Goal: Information Seeking & Learning: Find specific fact

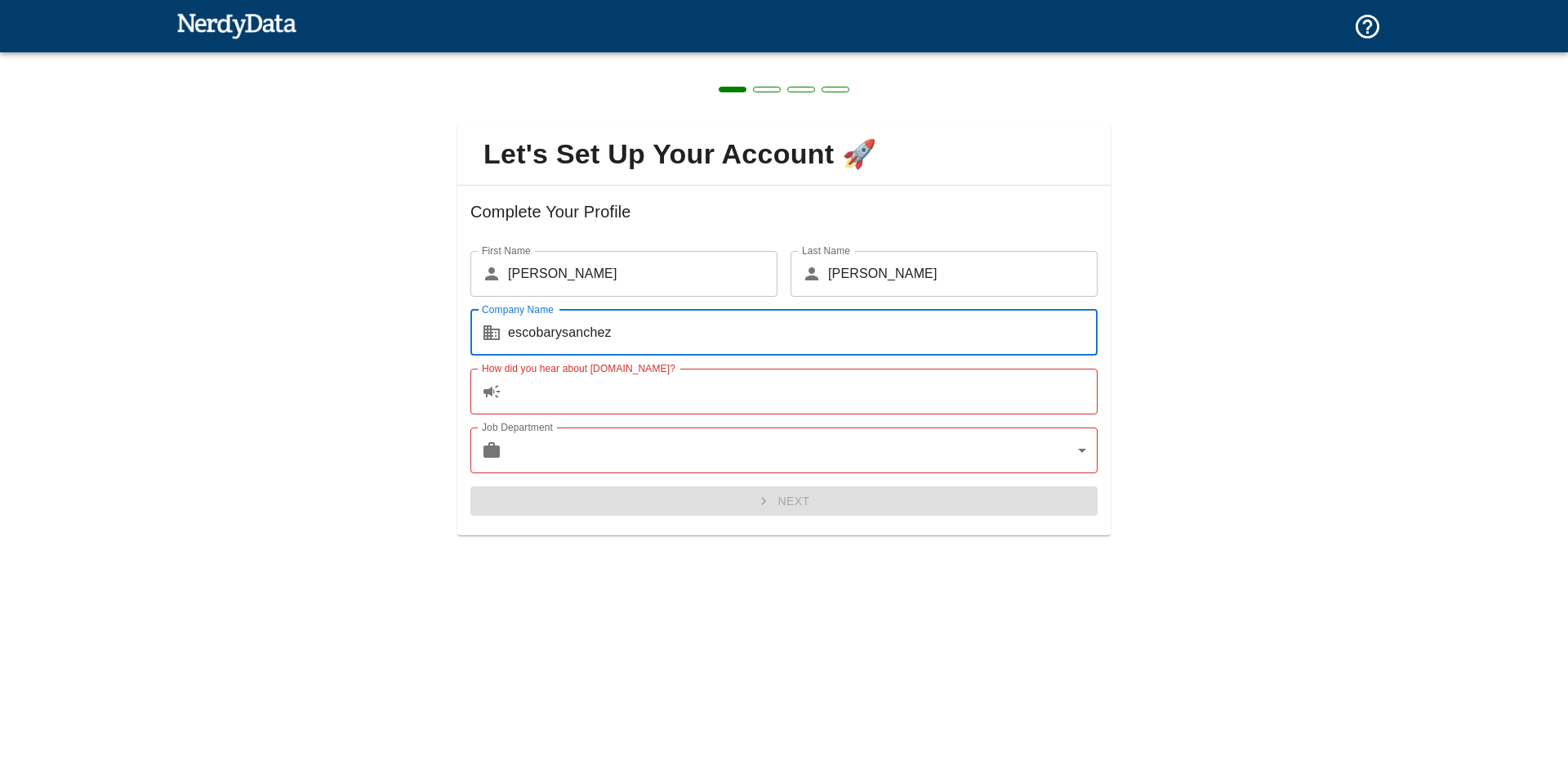
type input "escobarysanchez"
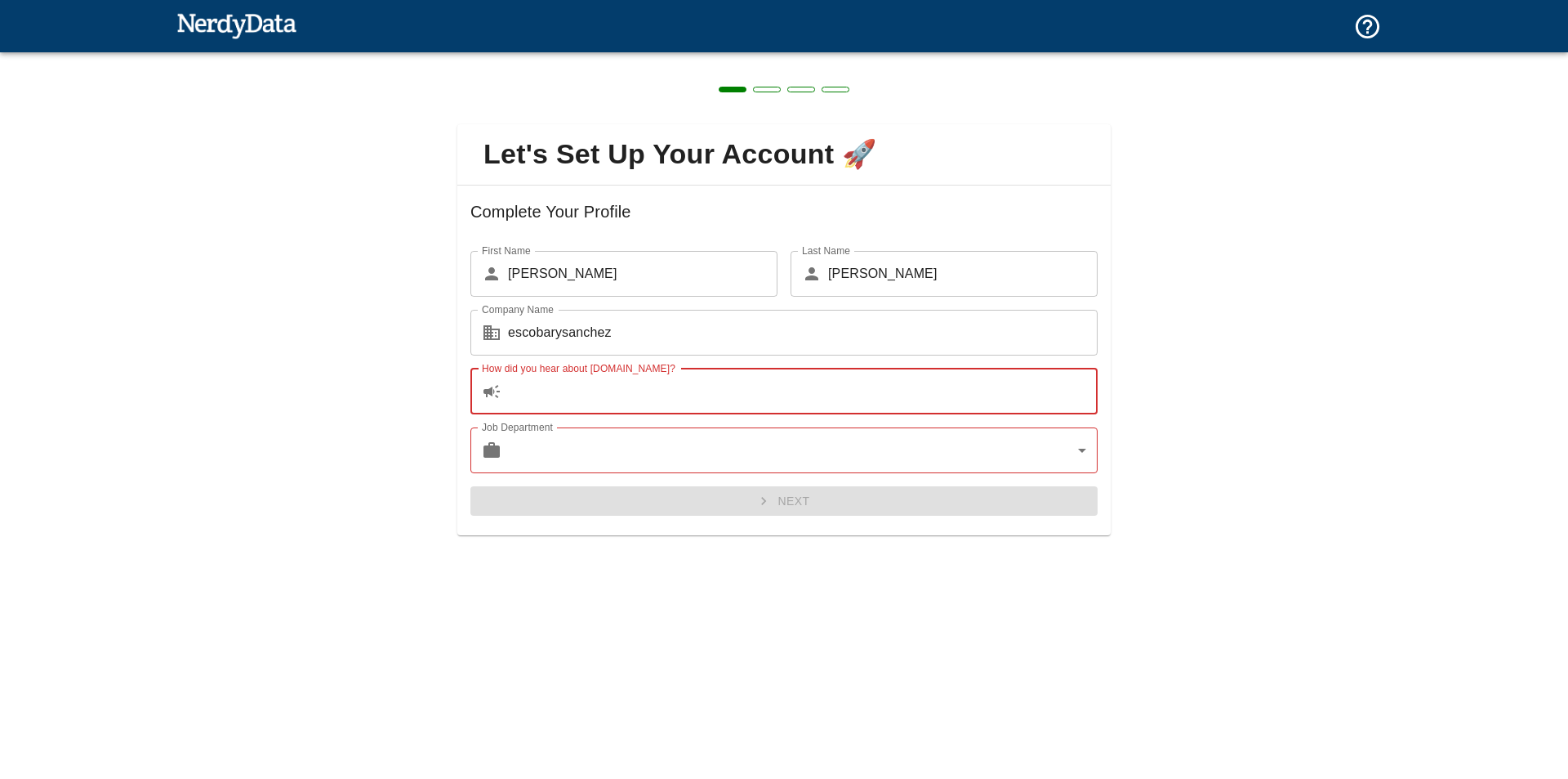
click at [565, 400] on input "How did you hear about [DOMAIN_NAME]?" at bounding box center [803, 391] width 590 height 46
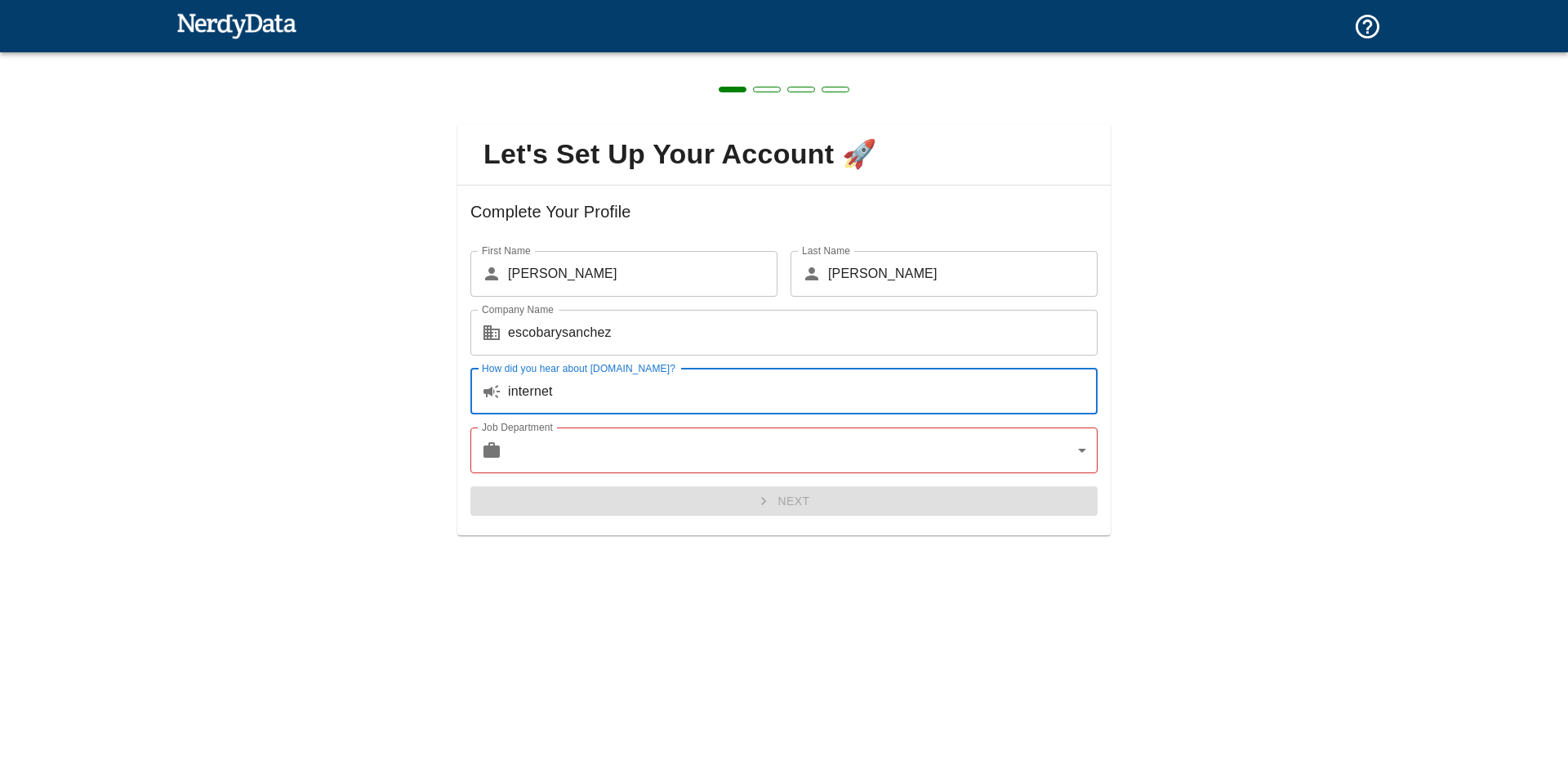
type input "internet"
click at [547, 57] on body "Technologies Domains Pricing Products Create a Report Create a list of websites…" at bounding box center [784, 28] width 1568 height 57
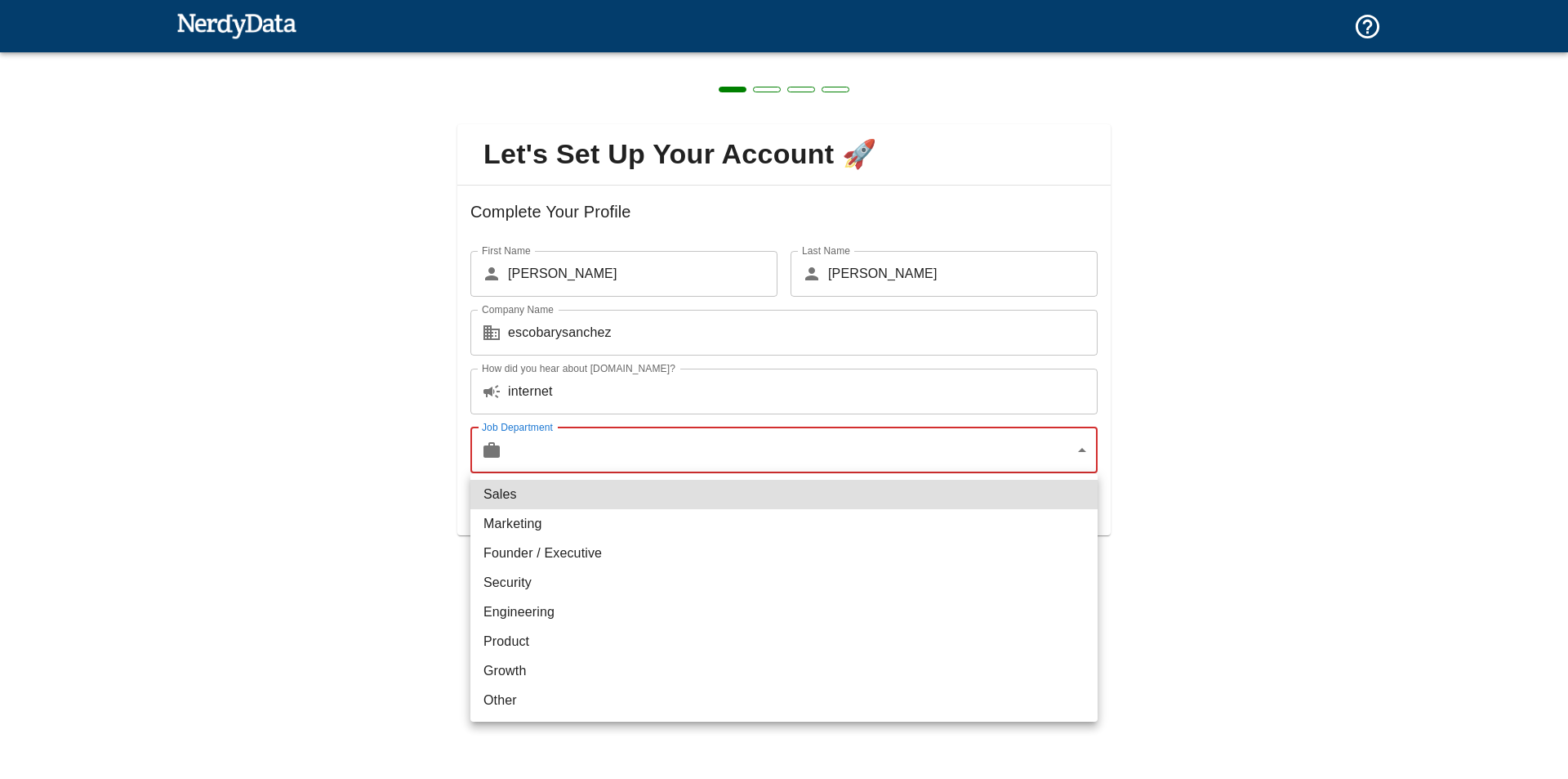
click at [535, 531] on li "Marketing" at bounding box center [784, 524] width 628 height 30
type input "marketing"
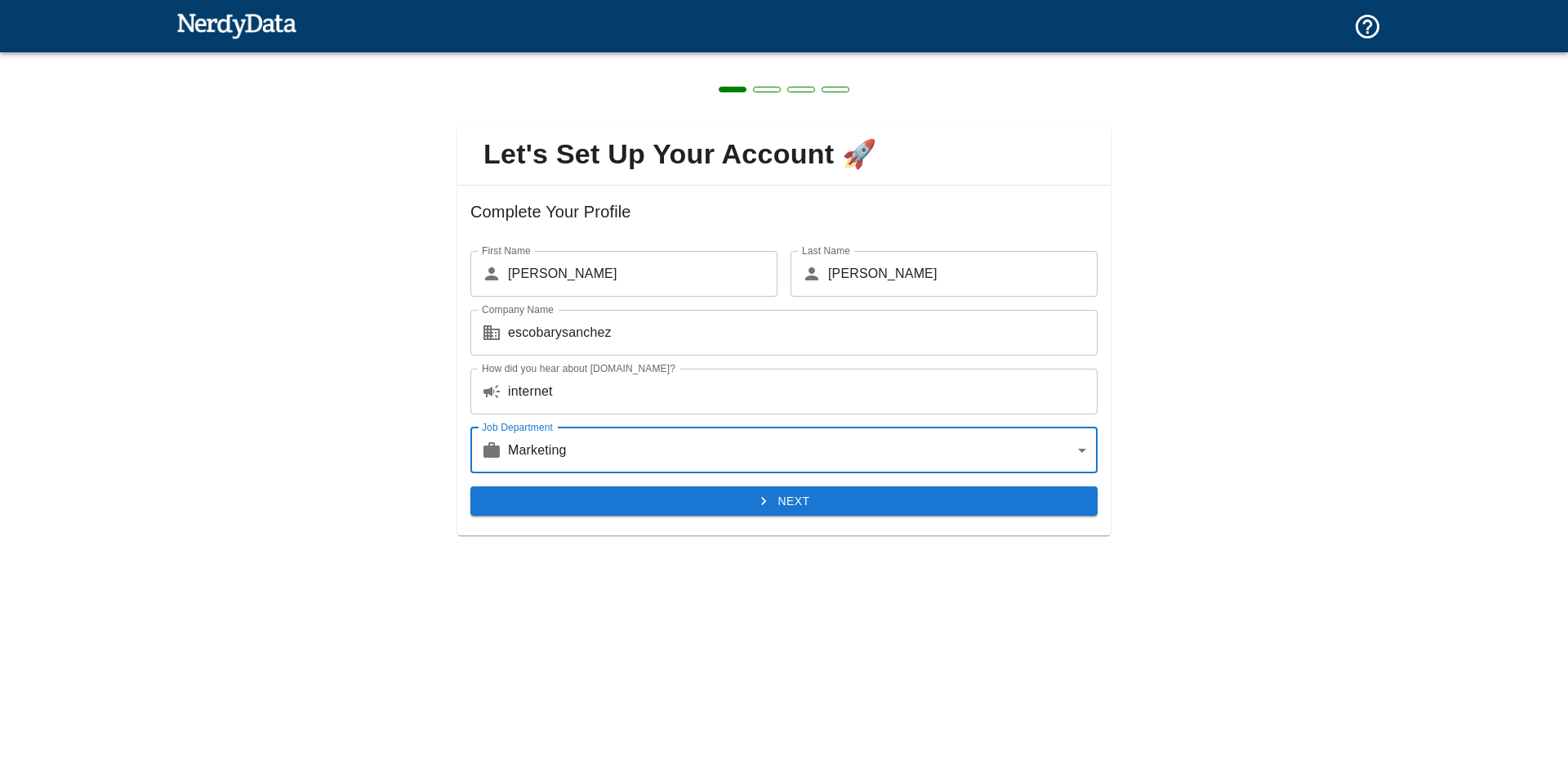
click at [788, 501] on button "Next" at bounding box center [784, 500] width 628 height 30
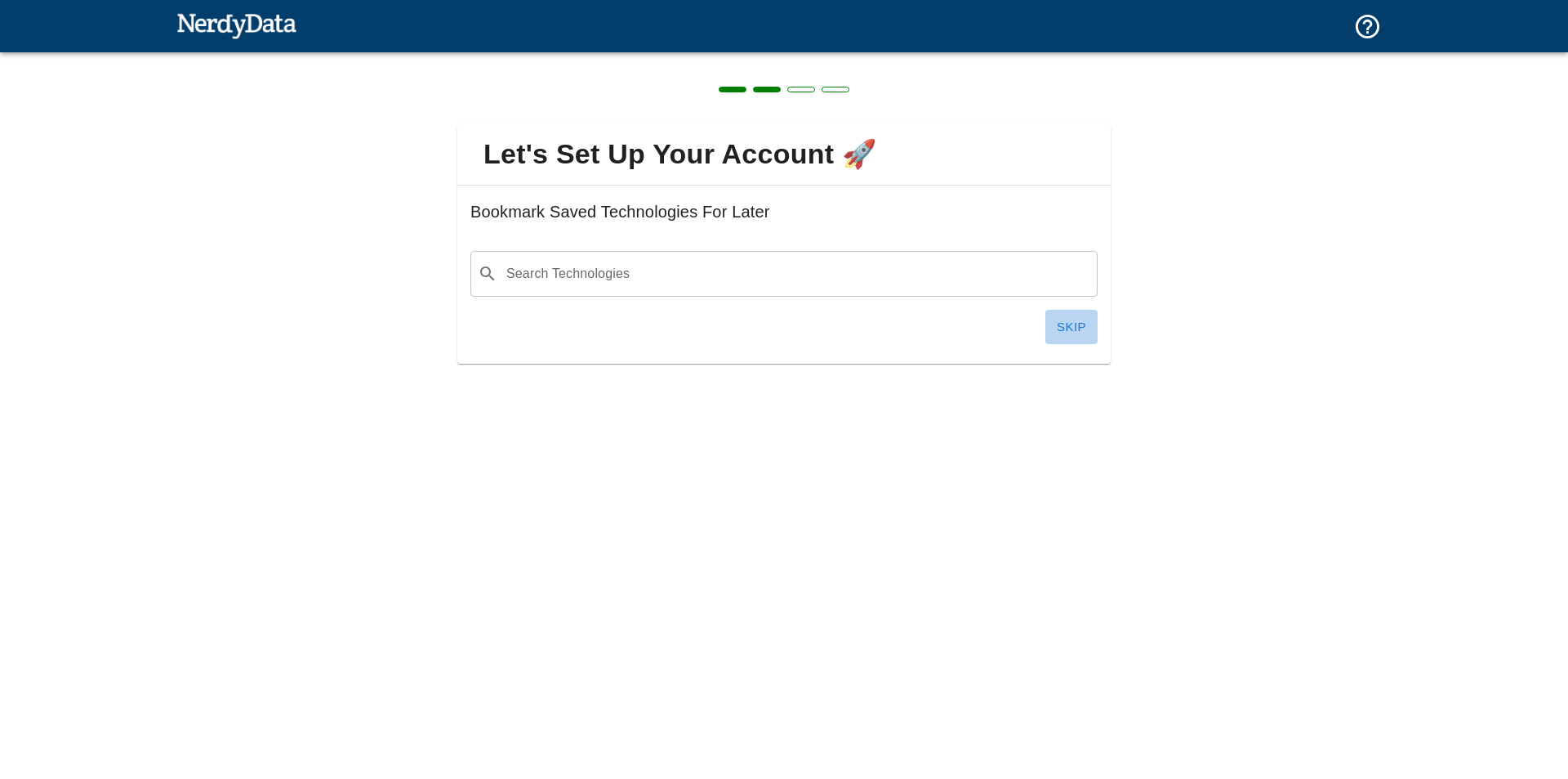
click at [1079, 329] on button "Skip" at bounding box center [1072, 327] width 52 height 34
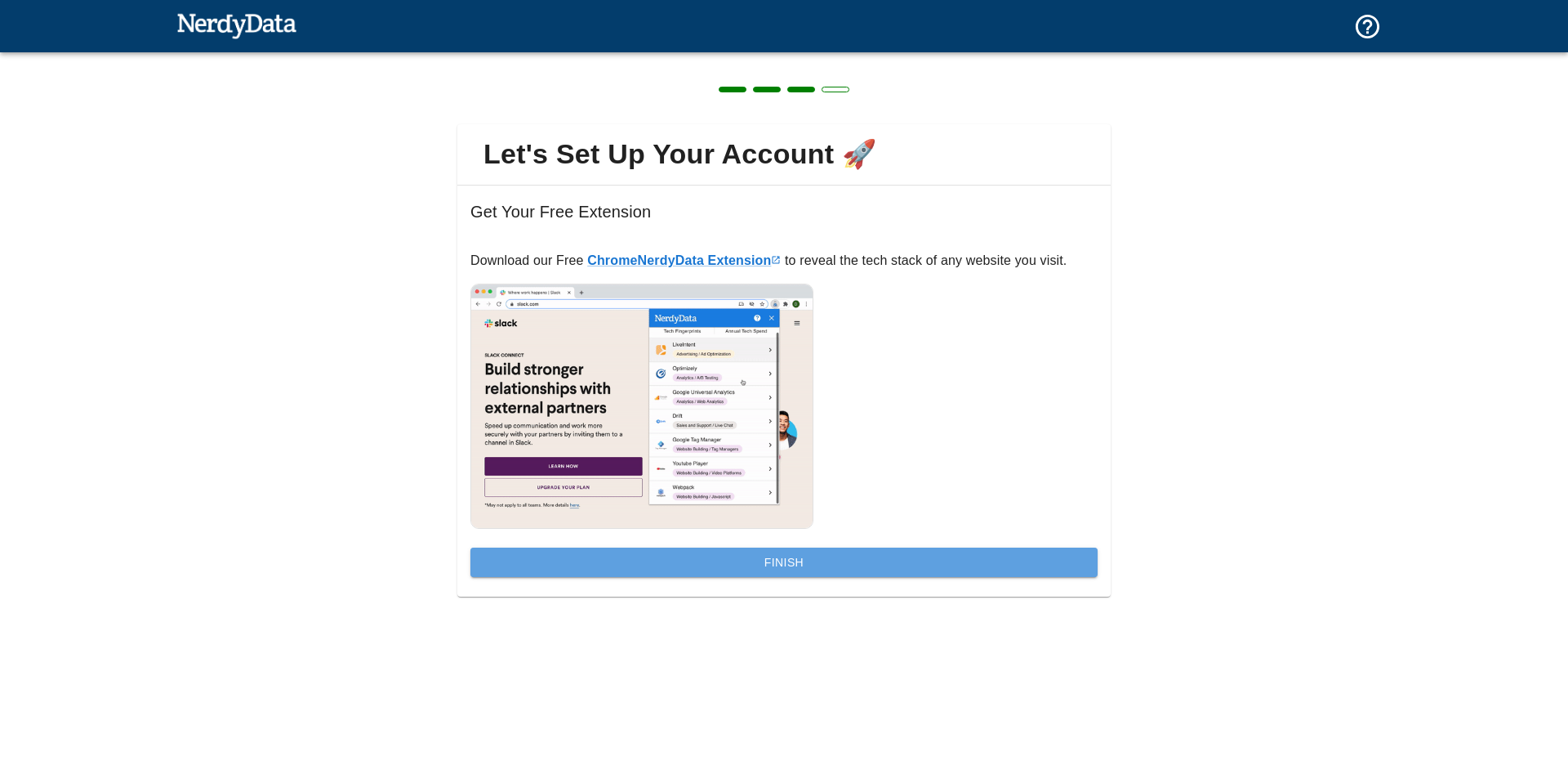
click at [824, 561] on button "Finish" at bounding box center [784, 562] width 628 height 30
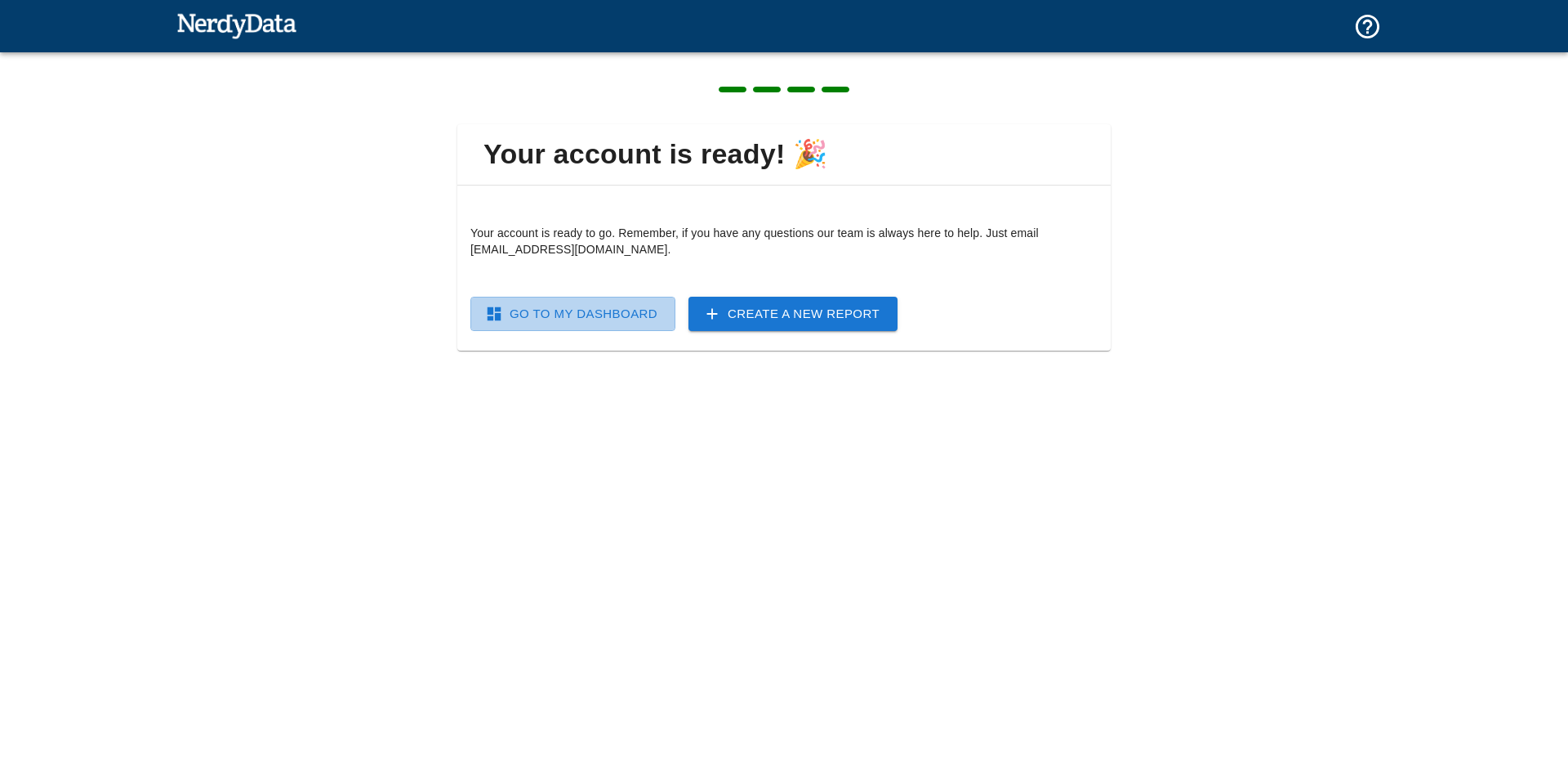
click at [615, 309] on link "Go To My Dashboard" at bounding box center [572, 314] width 205 height 34
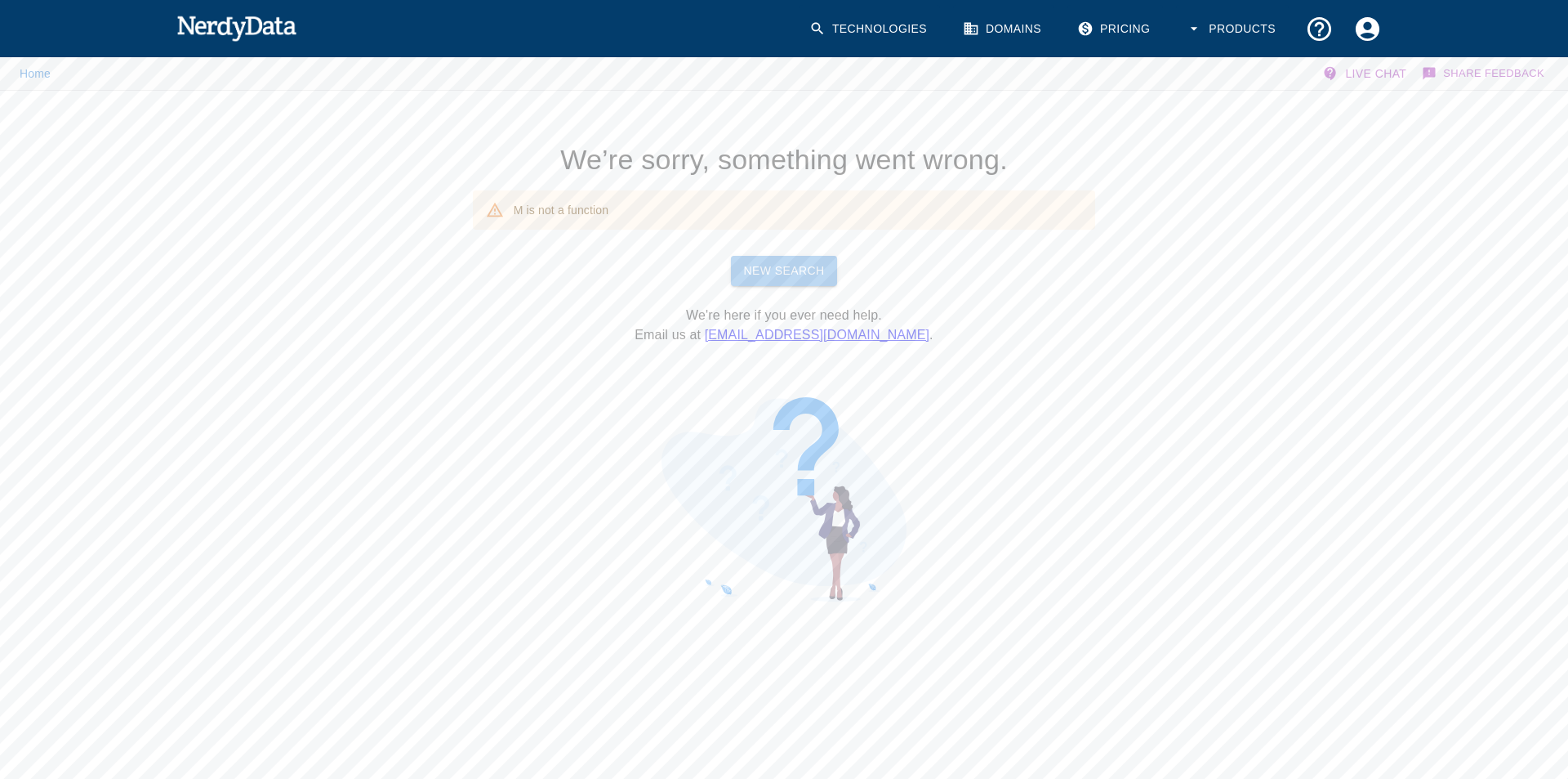
click at [809, 273] on link "New Search" at bounding box center [784, 271] width 107 height 30
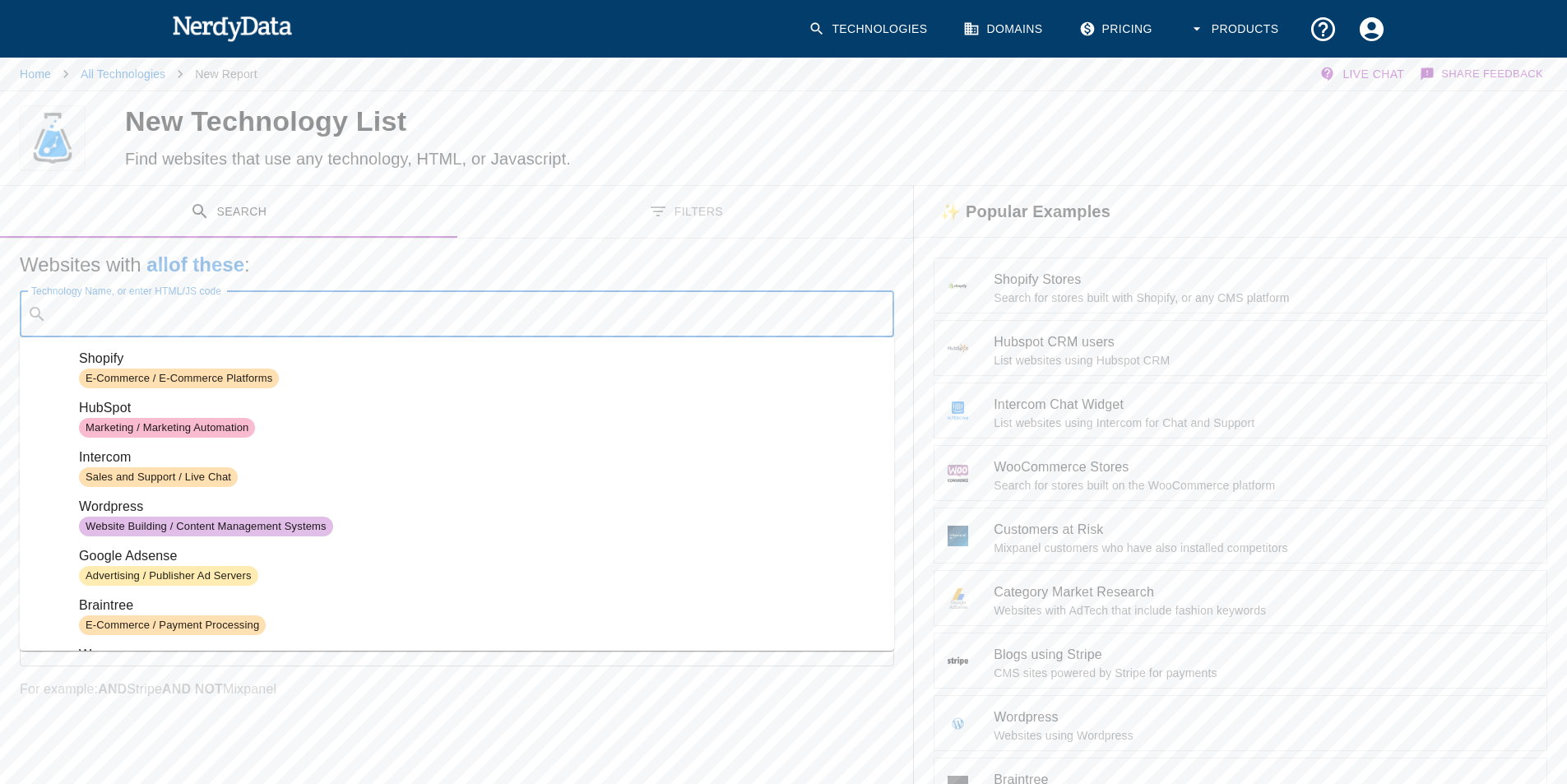
click at [156, 315] on input "Technology Name, or enter HTML/JS code" at bounding box center [470, 314] width 834 height 31
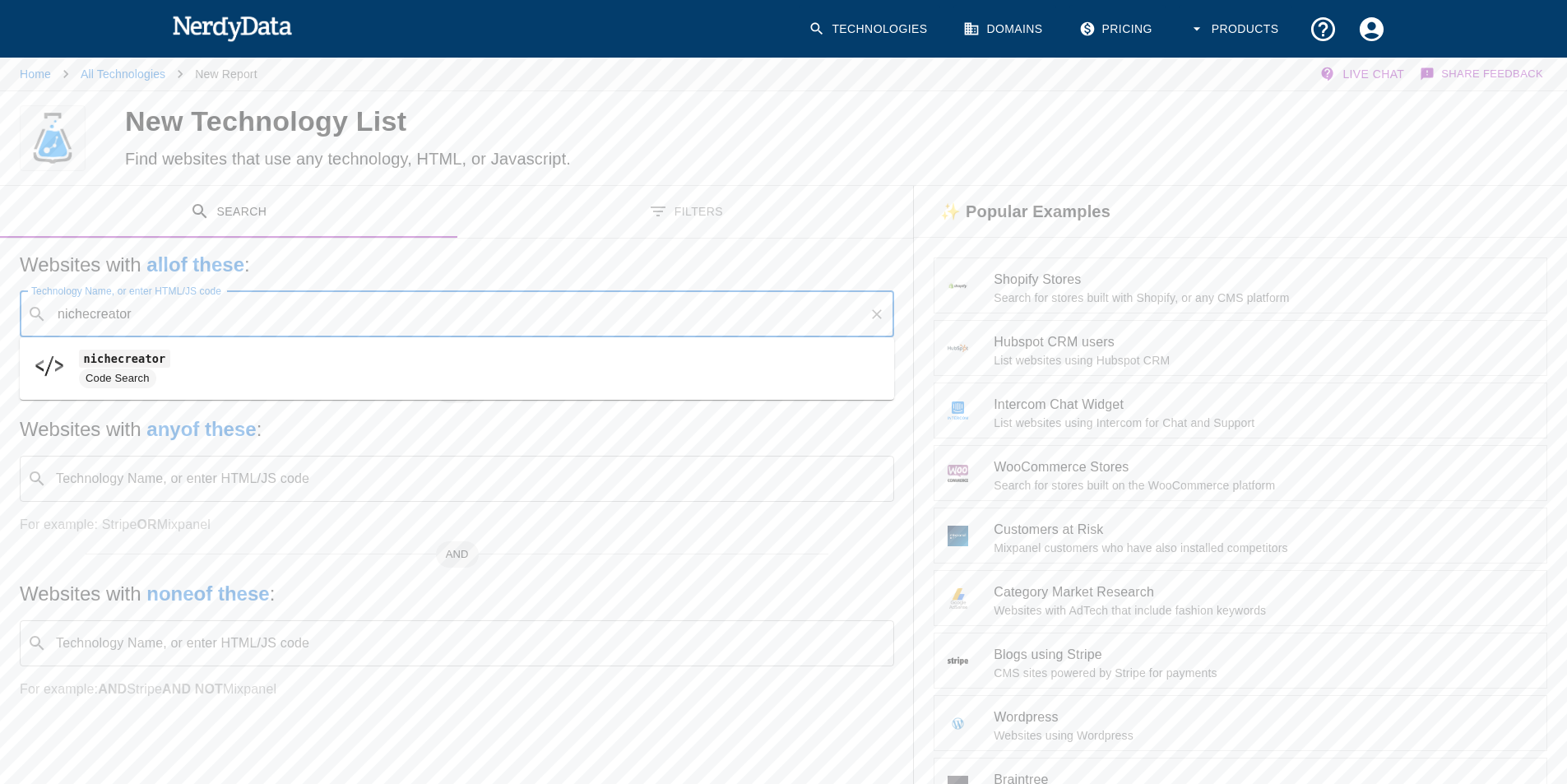
click at [132, 382] on span "Code Search" at bounding box center [118, 378] width 77 height 15
type input "nichecreator"
click at [1499, 137] on button "Search" at bounding box center [1486, 137] width 123 height 30
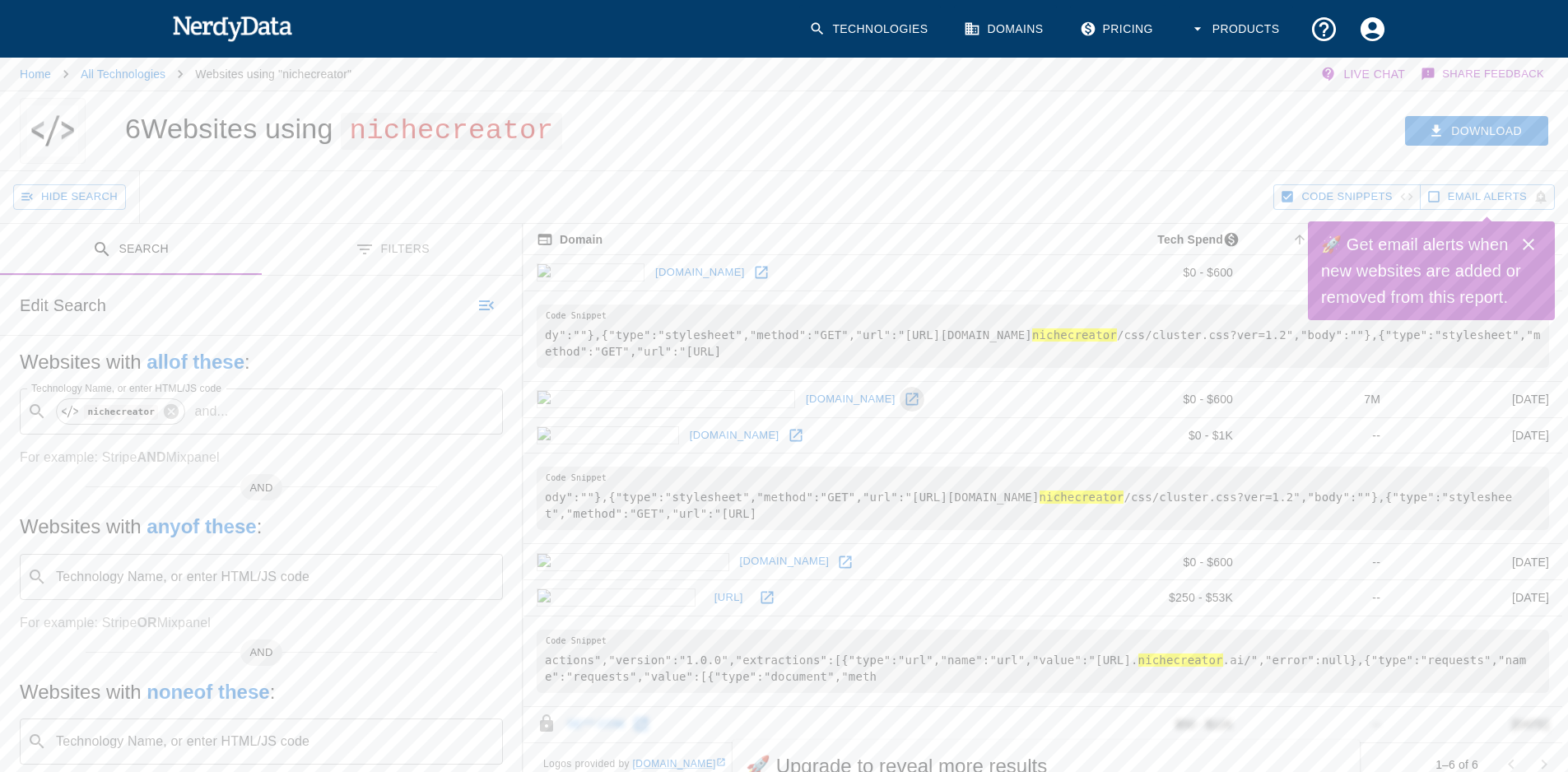
click at [905, 394] on icon at bounding box center [912, 400] width 13 height 13
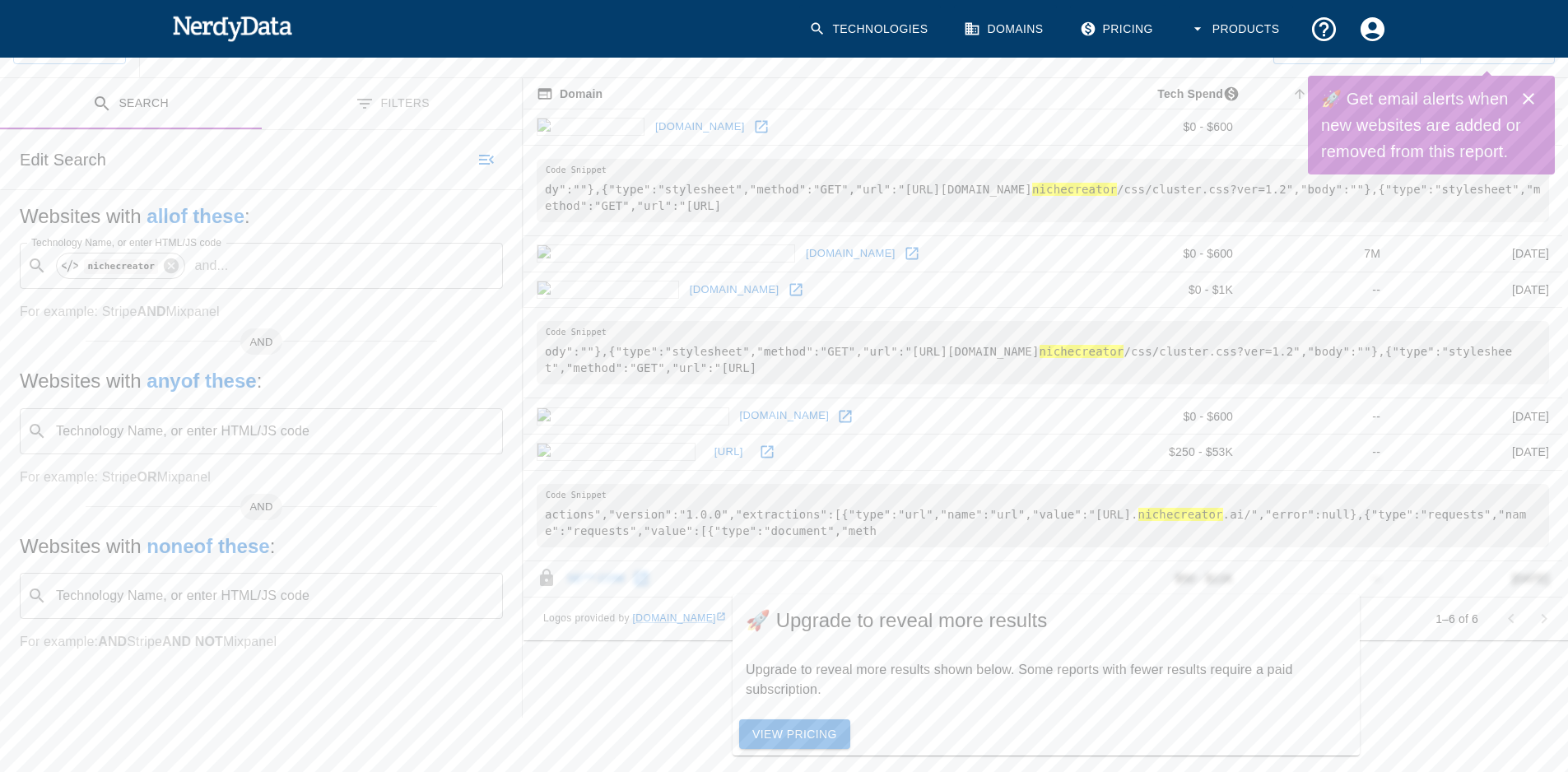
scroll to position [250, 0]
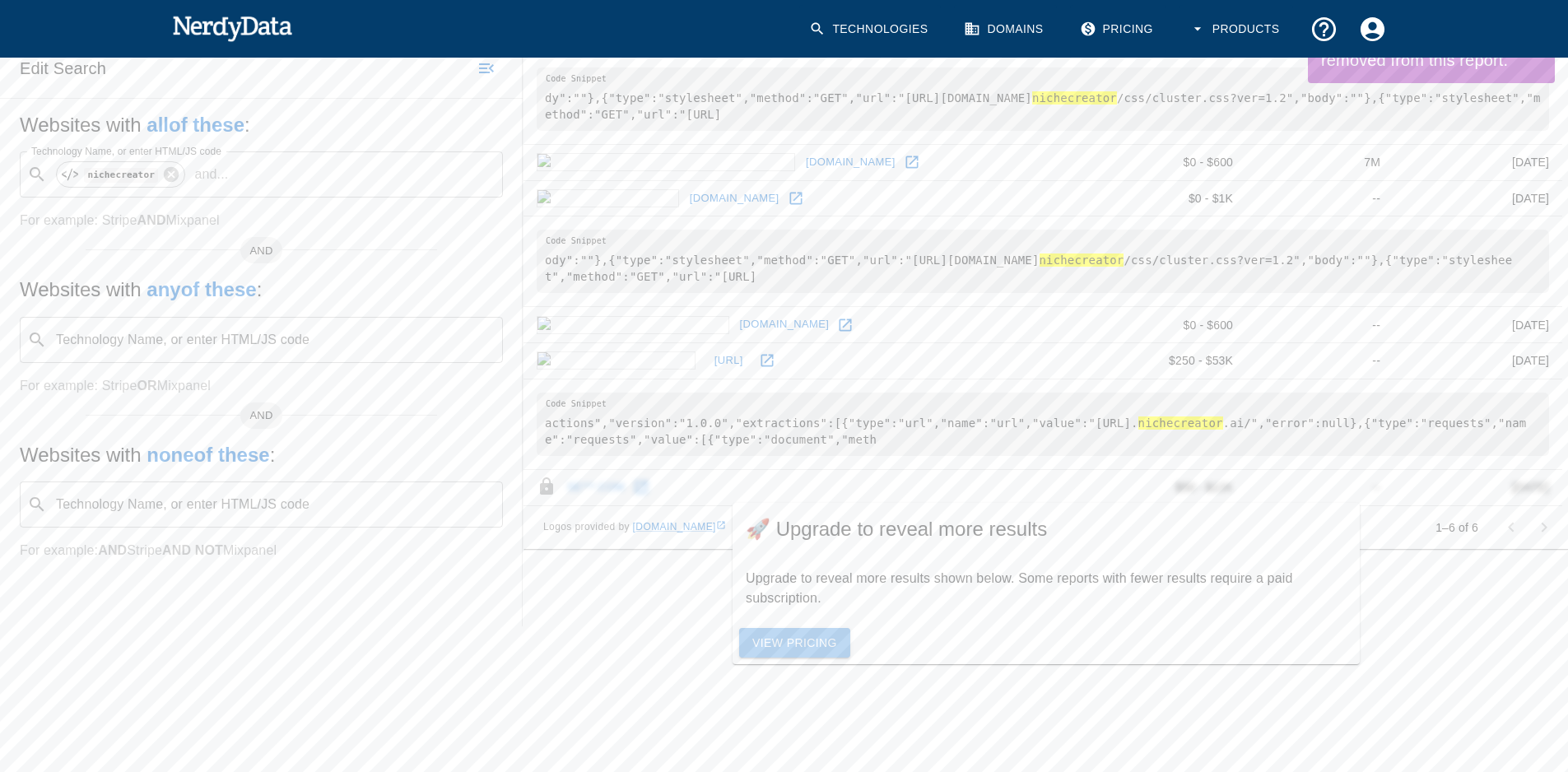
click at [811, 631] on link "View Pricing" at bounding box center [795, 643] width 111 height 30
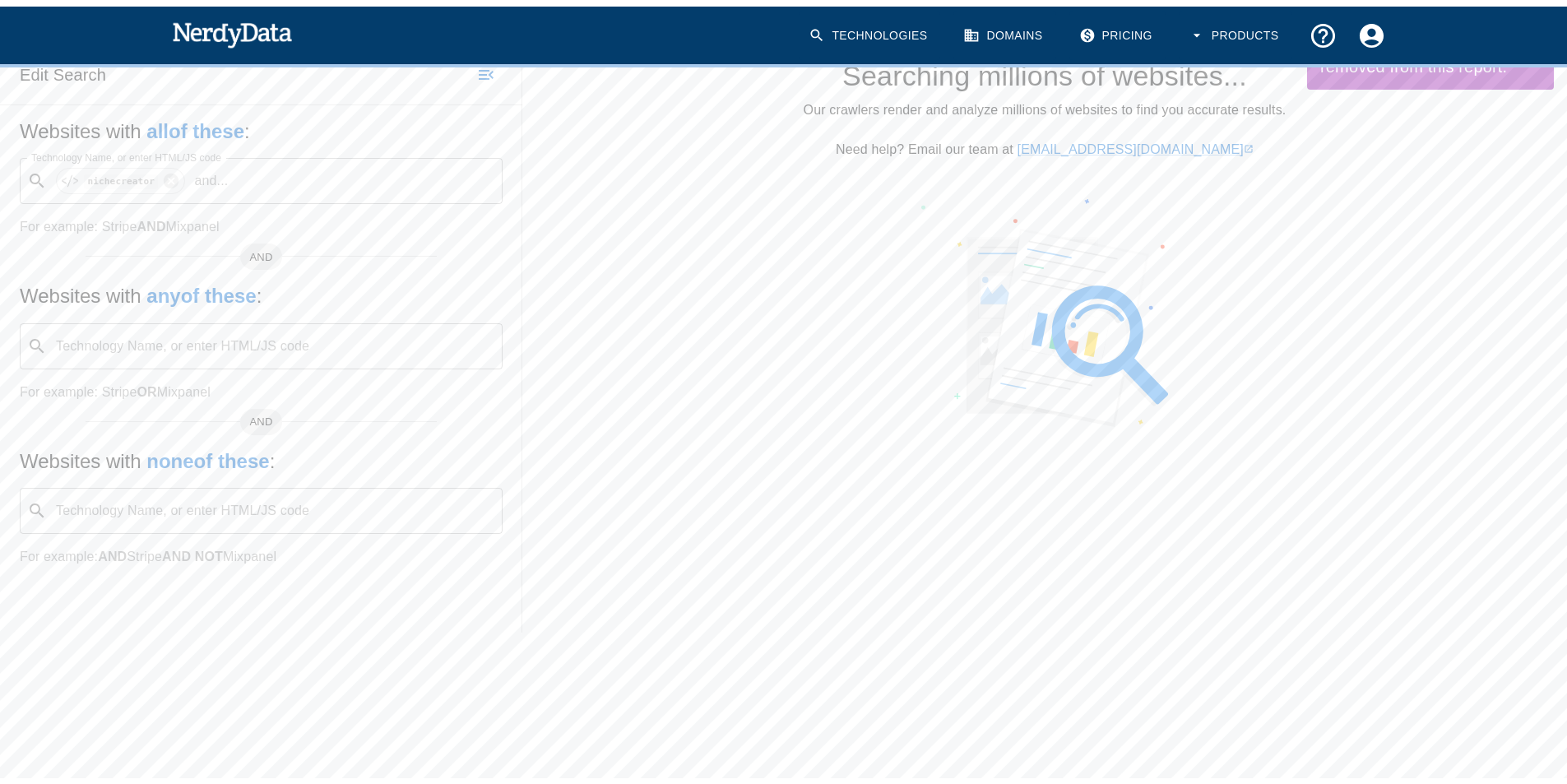
scroll to position [237, 0]
